Goal: Navigation & Orientation: Find specific page/section

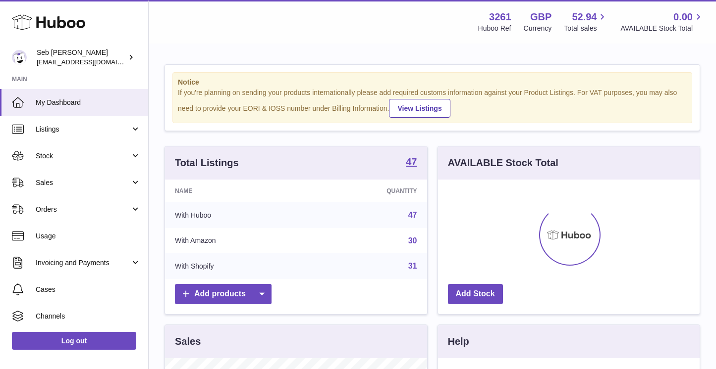
scroll to position [155, 262]
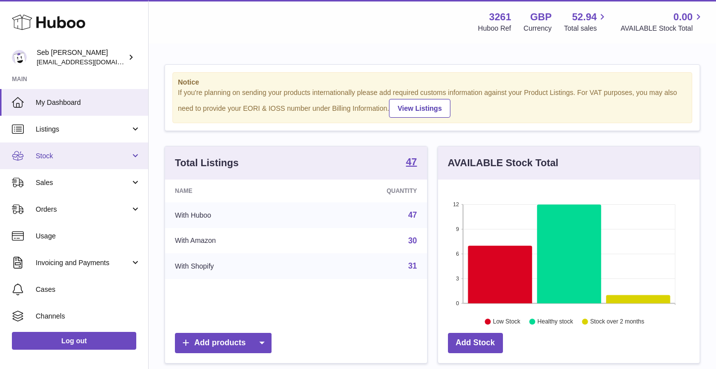
click at [94, 161] on link "Stock" at bounding box center [74, 156] width 148 height 27
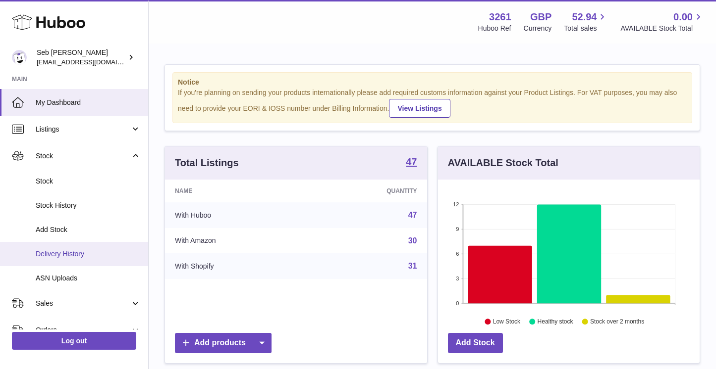
click at [75, 254] on span "Delivery History" at bounding box center [88, 254] width 105 height 9
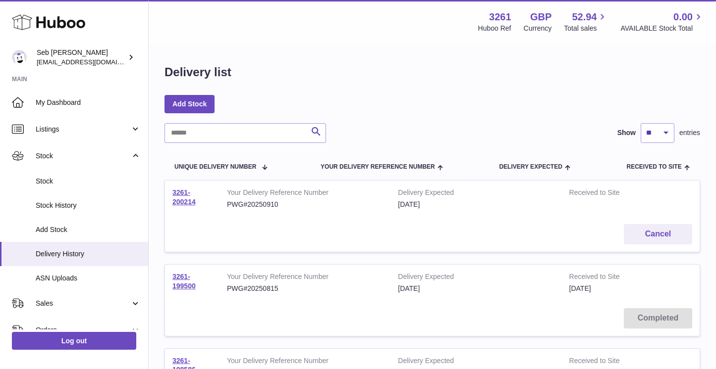
scroll to position [38, 0]
